Goal: Leave review/rating

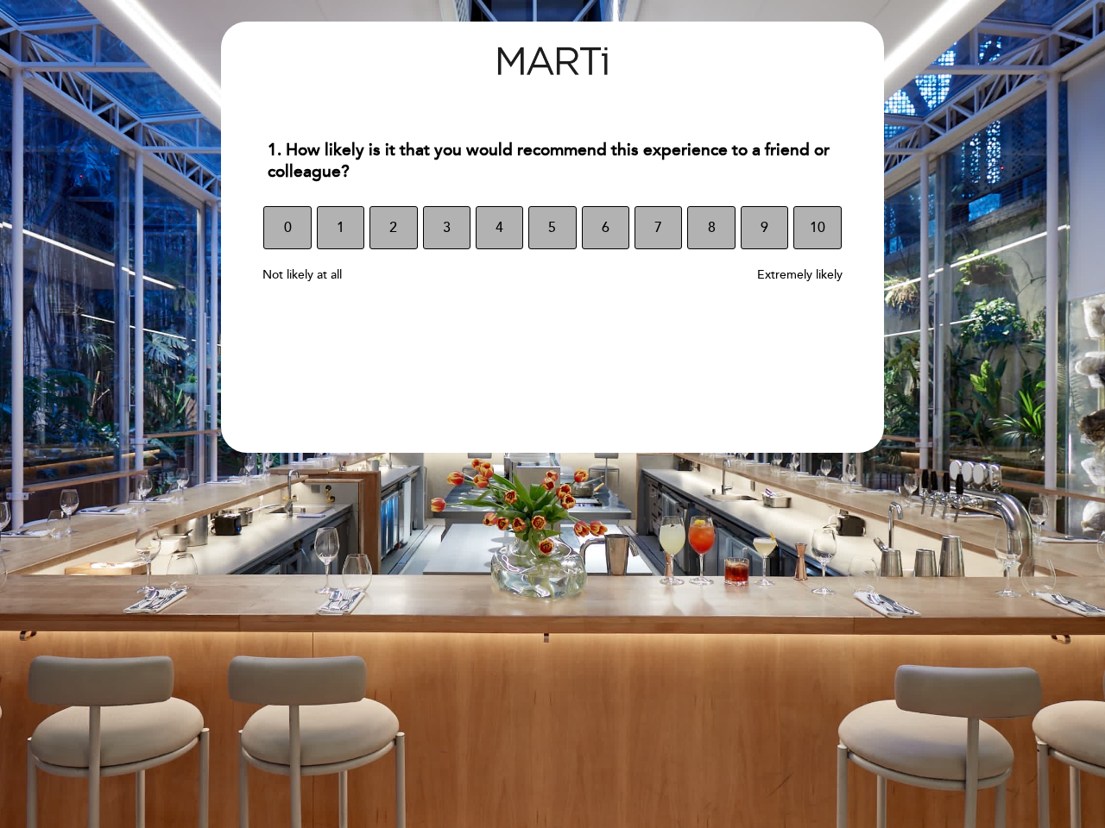
click at [552, 414] on section "1. How likely is it that you would recommend this experience to a friend or col…" at bounding box center [552, 237] width 663 height 431
click at [287, 228] on span "0" at bounding box center [288, 228] width 8 height 48
click at [340, 228] on span "1" at bounding box center [341, 228] width 8 height 48
click at [393, 228] on span "2" at bounding box center [393, 228] width 8 height 48
click at [446, 228] on span "3" at bounding box center [447, 228] width 8 height 48
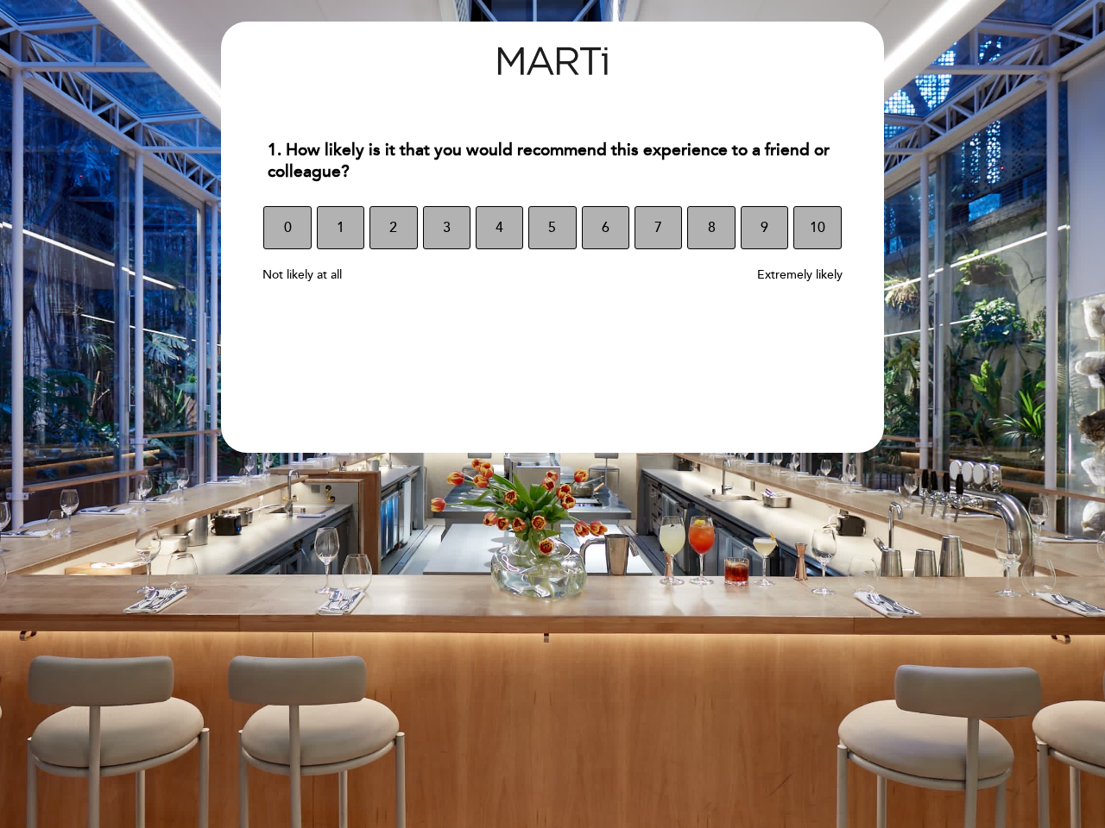
click at [499, 228] on span "4" at bounding box center [499, 228] width 8 height 48
click at [551, 228] on span "5" at bounding box center [552, 228] width 8 height 48
click at [605, 228] on span "6" at bounding box center [606, 228] width 8 height 48
click at [658, 228] on span "7" at bounding box center [658, 228] width 8 height 48
click at [710, 228] on span "8" at bounding box center [712, 228] width 8 height 48
